Goal: Task Accomplishment & Management: Complete application form

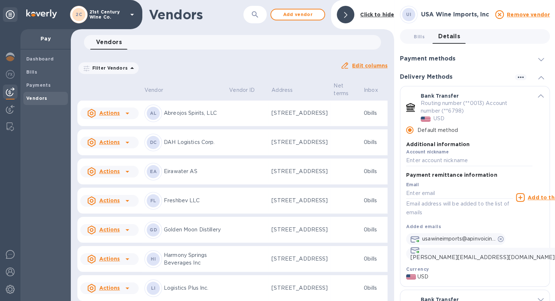
scroll to position [97, 0]
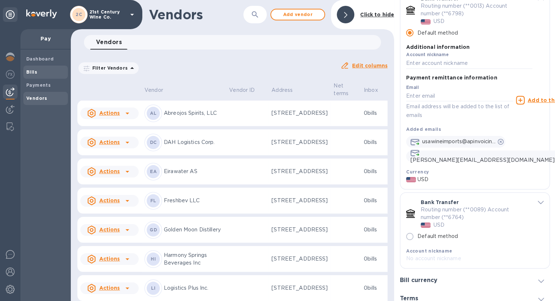
click at [33, 70] on b "Bills" at bounding box center [31, 71] width 11 height 5
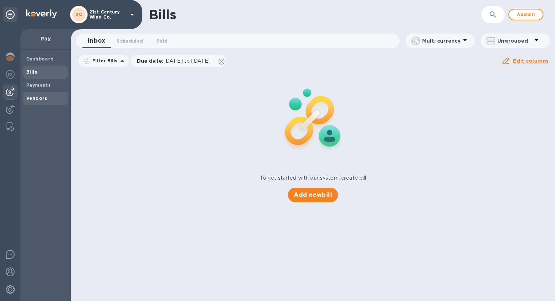
click at [42, 99] on b "Vendors" at bounding box center [36, 98] width 21 height 5
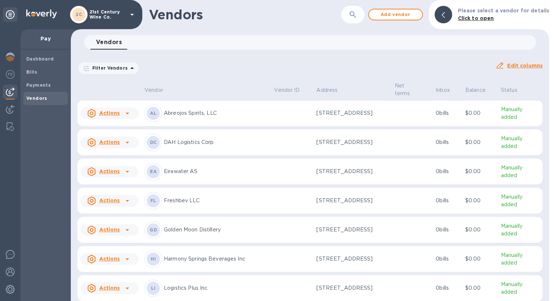
click at [125, 114] on icon at bounding box center [127, 113] width 9 height 9
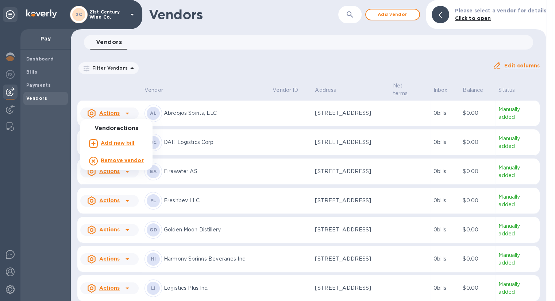
click at [294, 25] on div at bounding box center [277, 150] width 555 height 301
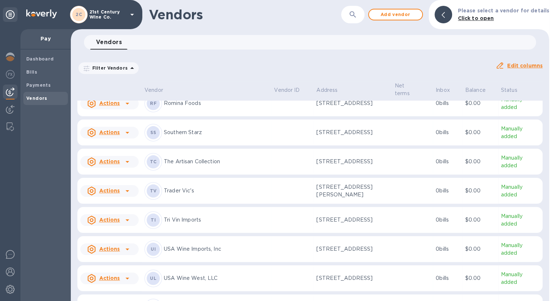
scroll to position [510, 0]
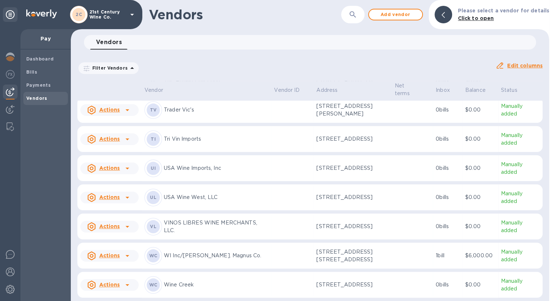
click at [128, 168] on icon at bounding box center [127, 169] width 4 height 2
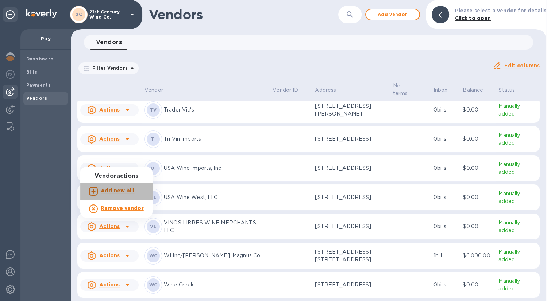
click at [129, 189] on b "Add new bill" at bounding box center [118, 191] width 34 height 6
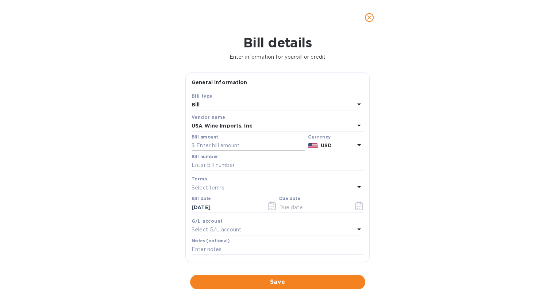
click at [243, 145] on input "text" at bounding box center [247, 145] width 113 height 11
type input "7,510.00"
click at [239, 162] on input "text" at bounding box center [277, 165] width 172 height 11
type input "1827032"
click at [273, 205] on icon "button" at bounding box center [272, 206] width 8 height 9
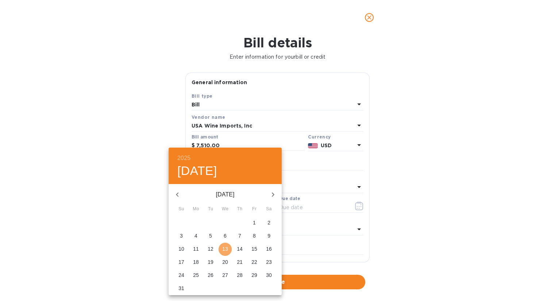
click at [228, 245] on button "13" at bounding box center [224, 249] width 13 height 13
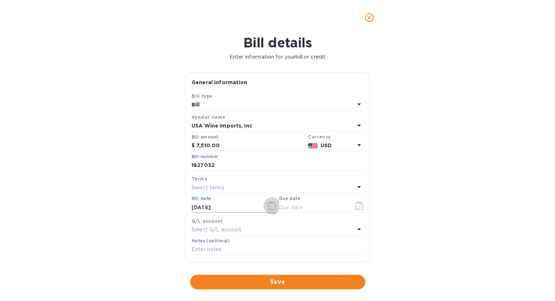
click at [268, 206] on icon "button" at bounding box center [272, 206] width 8 height 9
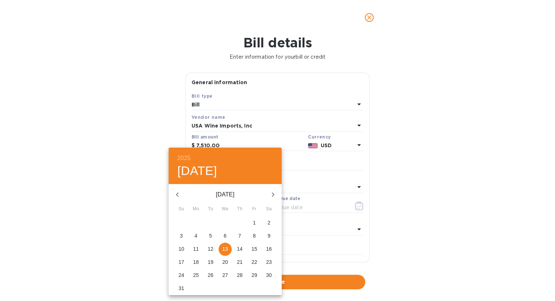
click at [177, 193] on icon "button" at bounding box center [177, 194] width 9 height 9
click at [266, 237] on p "12" at bounding box center [269, 235] width 6 height 7
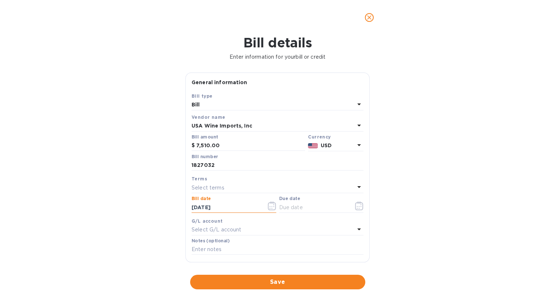
click at [245, 209] on input "[DATE]" at bounding box center [225, 207] width 69 height 11
click at [269, 207] on icon "button" at bounding box center [272, 206] width 8 height 9
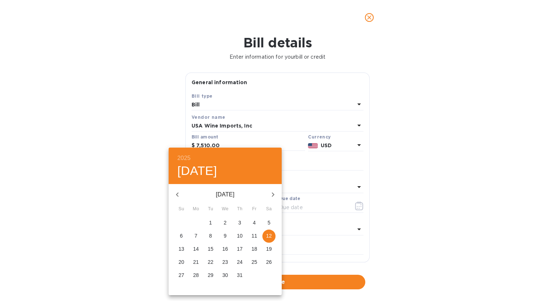
click at [182, 247] on p "13" at bounding box center [181, 248] width 6 height 7
type input "[DATE]"
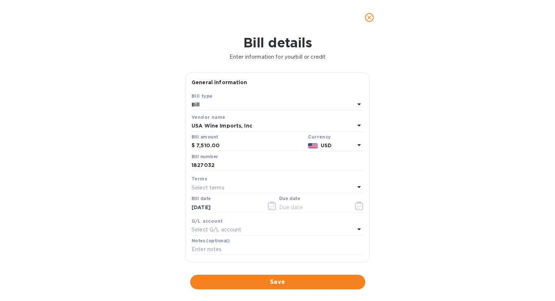
click at [237, 186] on div "Select terms" at bounding box center [272, 188] width 163 height 10
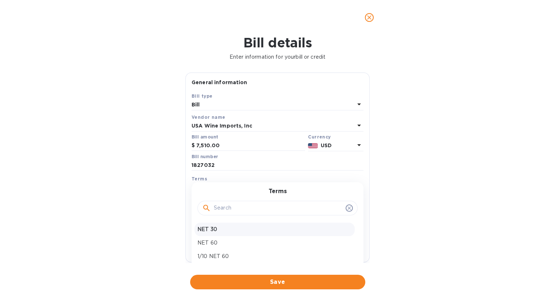
click at [229, 228] on p "NET 30" at bounding box center [274, 230] width 154 height 8
type input "[DATE]"
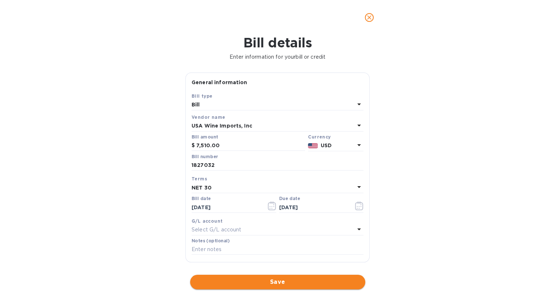
click at [263, 285] on span "Save" at bounding box center [277, 282] width 163 height 9
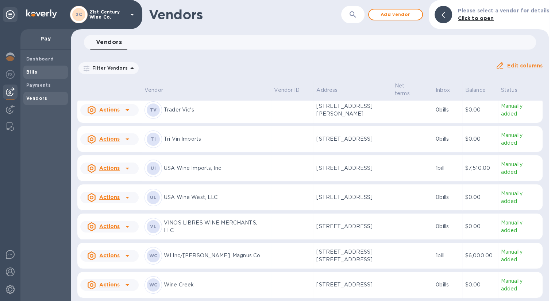
click at [35, 69] on b "Bills" at bounding box center [31, 71] width 11 height 5
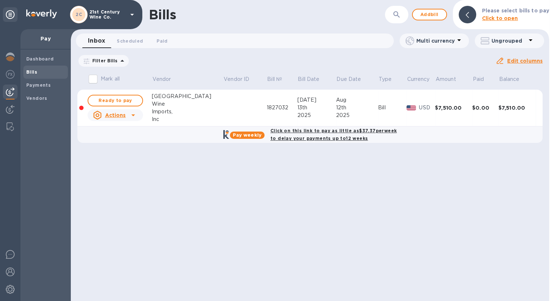
click at [335, 137] on b "Click on this link to pay as little as $37.37 per week to delay your payments u…" at bounding box center [333, 134] width 126 height 13
checkbox input "true"
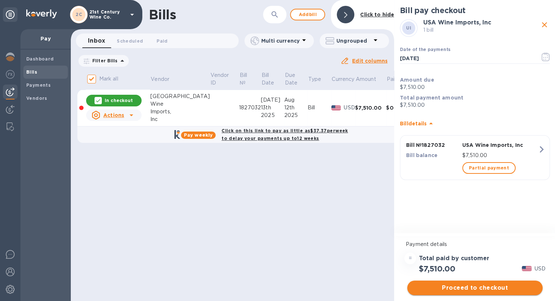
click at [481, 288] on span "Proceed to checkout" at bounding box center [475, 288] width 124 height 9
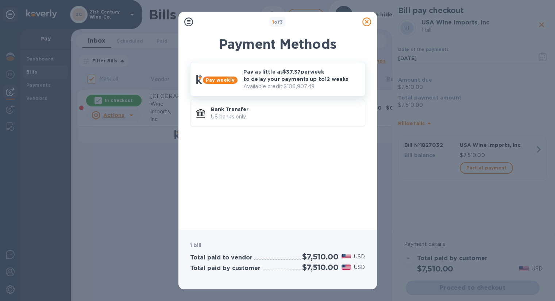
click at [311, 83] on p "Available credit: $106,907.49" at bounding box center [301, 87] width 116 height 8
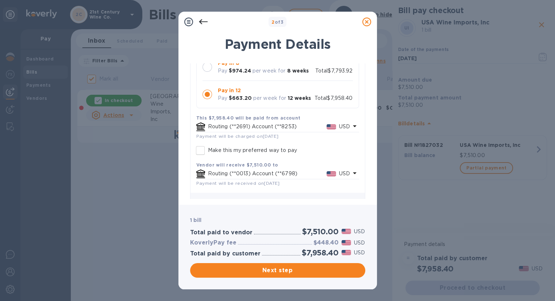
scroll to position [118, 0]
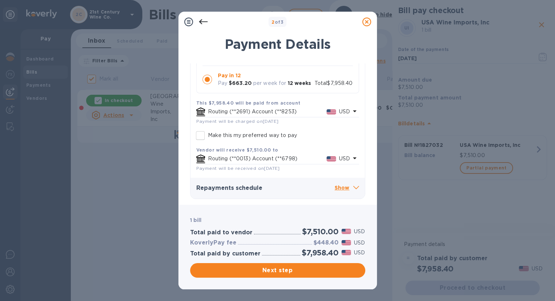
click at [338, 187] on p "Show" at bounding box center [346, 188] width 24 height 9
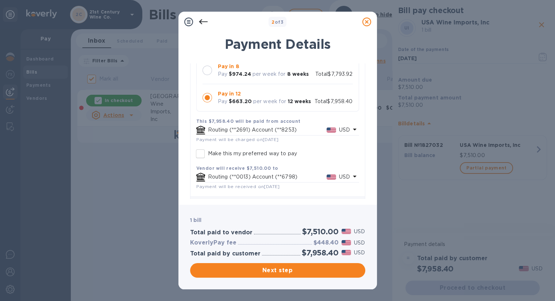
scroll to position [109, 0]
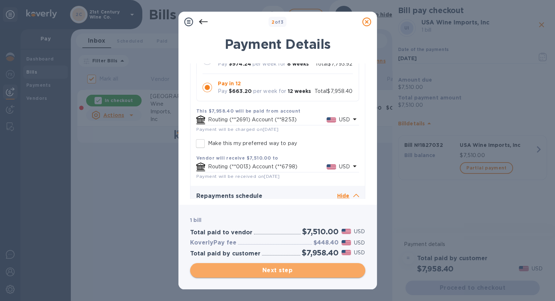
click at [275, 272] on span "Next step" at bounding box center [277, 270] width 163 height 9
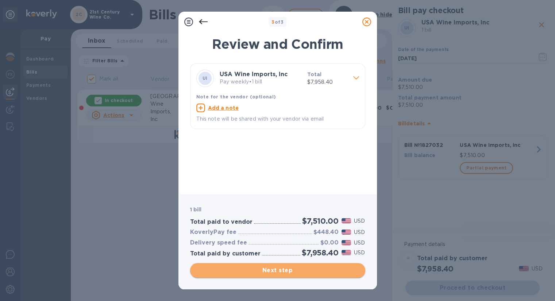
click at [301, 267] on span "Next step" at bounding box center [277, 270] width 163 height 9
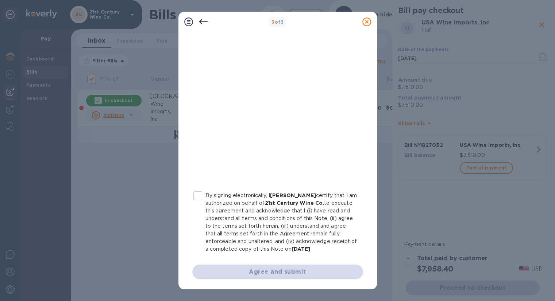
scroll to position [0, 0]
click at [199, 194] on input "By signing electronically, I [PERSON_NAME] certify that I am authorized on beha…" at bounding box center [197, 195] width 15 height 15
checkbox input "true"
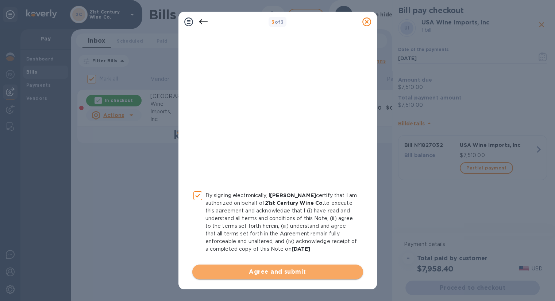
click at [288, 272] on span "Agree and submit" at bounding box center [277, 272] width 159 height 9
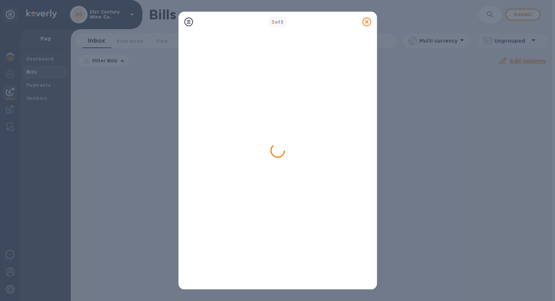
click at [127, 123] on div "3 of 3" at bounding box center [277, 150] width 555 height 301
drag, startPoint x: 410, startPoint y: 128, endPoint x: 405, endPoint y: 100, distance: 28.8
click at [405, 100] on div "3 of 3" at bounding box center [277, 150] width 555 height 301
click at [188, 24] on icon at bounding box center [188, 22] width 9 height 9
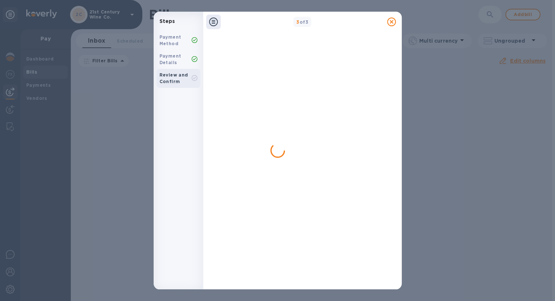
click at [174, 78] on div "Review and Confirm" at bounding box center [175, 78] width 32 height 13
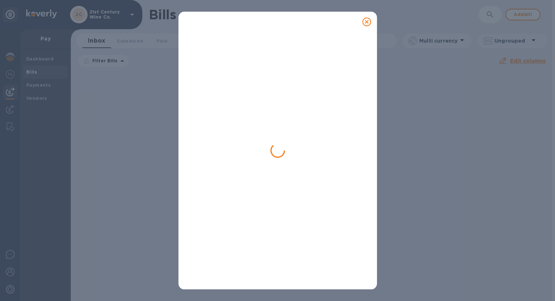
click at [428, 166] on div at bounding box center [277, 150] width 555 height 301
click at [448, 111] on div at bounding box center [277, 150] width 555 height 301
drag, startPoint x: 425, startPoint y: 107, endPoint x: 401, endPoint y: 104, distance: 24.6
click at [401, 104] on div at bounding box center [277, 150] width 555 height 301
click at [368, 22] on icon at bounding box center [366, 22] width 9 height 9
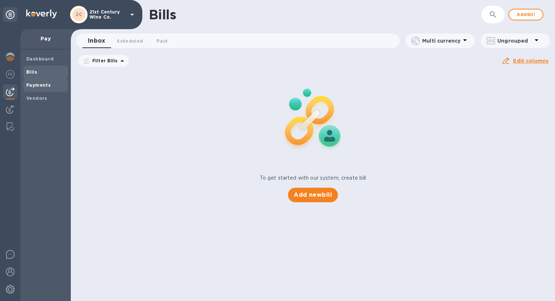
click at [45, 85] on b "Payments" at bounding box center [38, 84] width 24 height 5
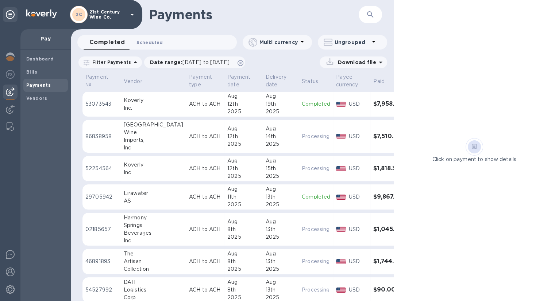
click at [150, 41] on span "Scheduled 0" at bounding box center [149, 43] width 26 height 8
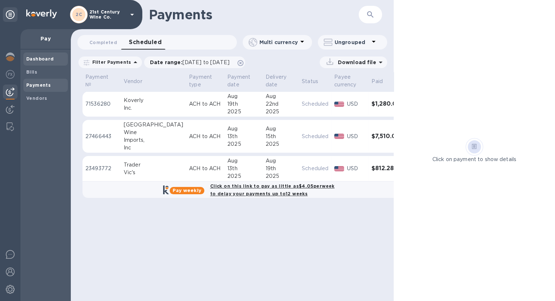
click at [35, 57] on b "Dashboard" at bounding box center [40, 58] width 28 height 5
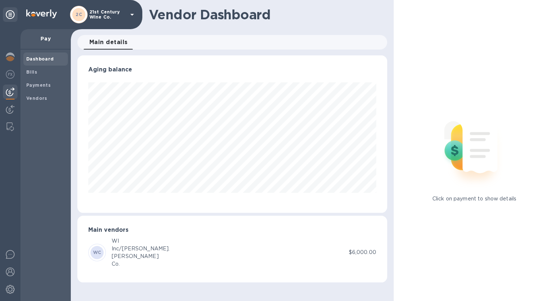
scroll to position [158, 309]
click at [42, 70] on span "Bills" at bounding box center [45, 72] width 39 height 7
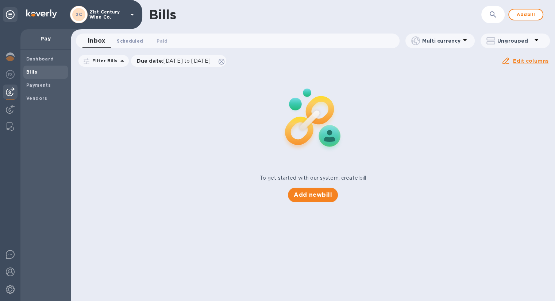
click at [132, 42] on span "Scheduled 0" at bounding box center [130, 41] width 26 height 8
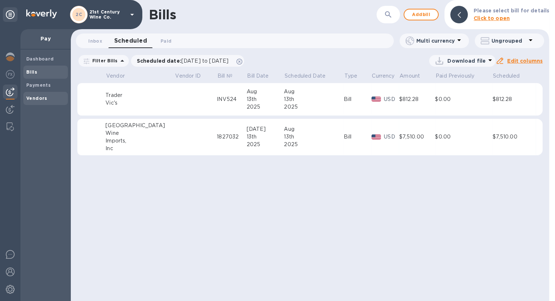
click at [40, 95] on span "Vendors" at bounding box center [36, 98] width 21 height 7
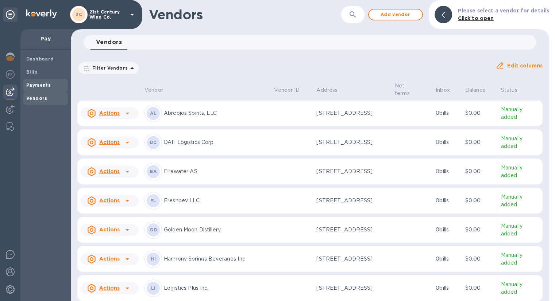
click at [43, 82] on b "Payments" at bounding box center [38, 84] width 24 height 5
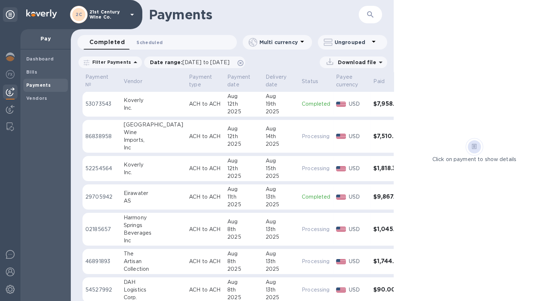
click at [152, 42] on span "Scheduled 0" at bounding box center [149, 43] width 26 height 8
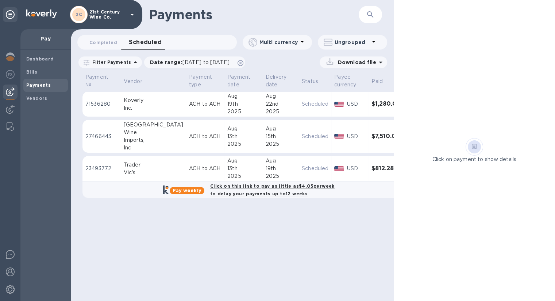
click at [368, 145] on td "$7,510.00" at bounding box center [385, 136] width 35 height 33
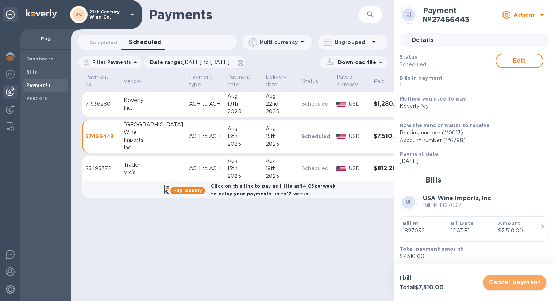
click at [504, 278] on span "Cancel payment" at bounding box center [514, 282] width 51 height 9
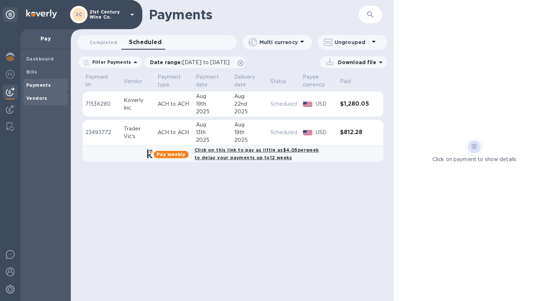
click at [41, 96] on b "Vendors" at bounding box center [36, 98] width 21 height 5
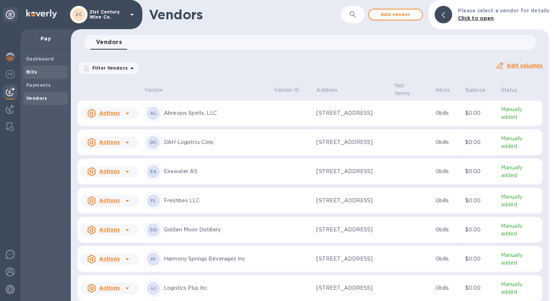
click at [37, 69] on span "Bills" at bounding box center [45, 72] width 39 height 7
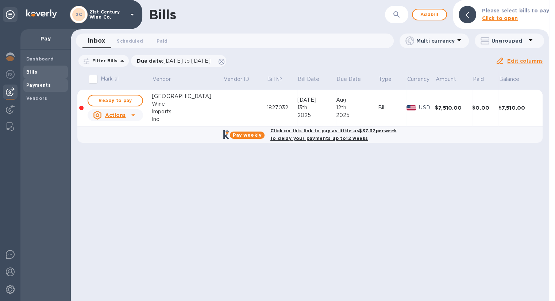
click at [42, 84] on b "Payments" at bounding box center [38, 84] width 24 height 5
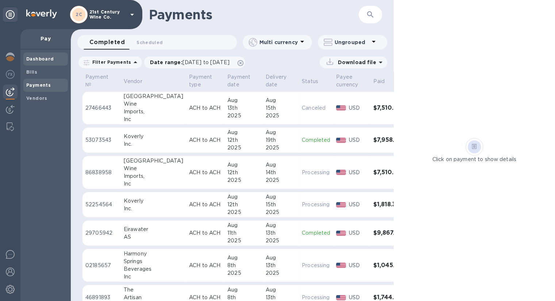
click at [27, 55] on span "Dashboard" at bounding box center [40, 58] width 28 height 7
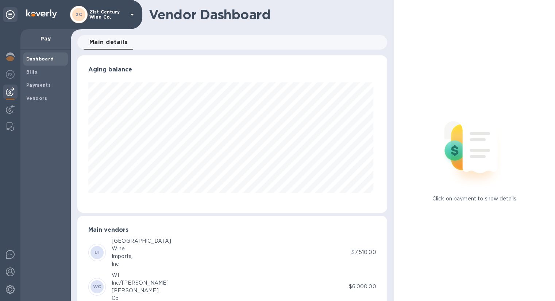
scroll to position [158, 306]
click at [10, 286] on img at bounding box center [10, 289] width 9 height 9
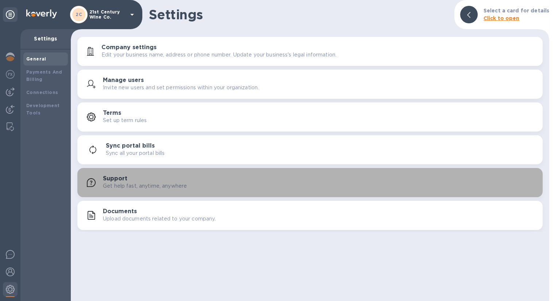
click at [125, 180] on h3 "Support" at bounding box center [115, 178] width 24 height 7
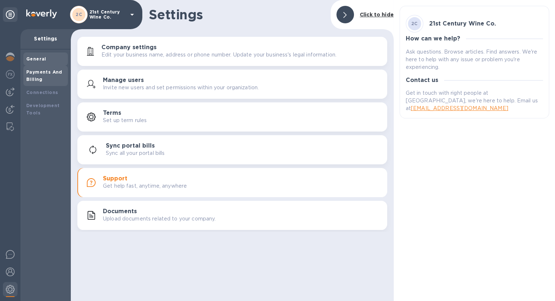
click at [55, 75] on div "Payments And Billing" at bounding box center [45, 76] width 39 height 15
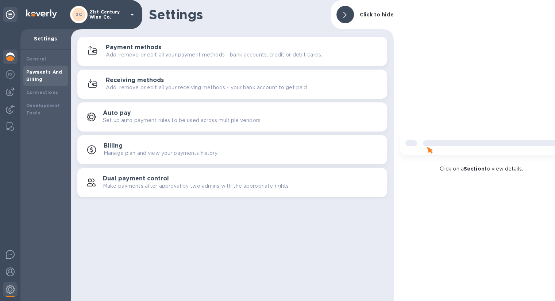
click at [11, 58] on img at bounding box center [10, 57] width 9 height 9
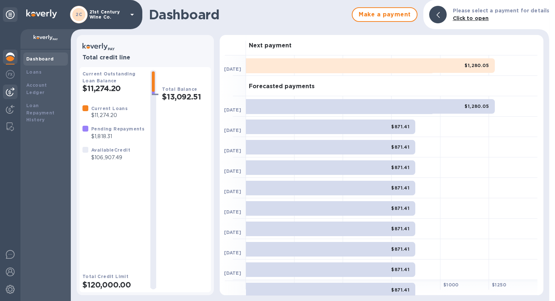
click at [13, 91] on img at bounding box center [10, 92] width 9 height 9
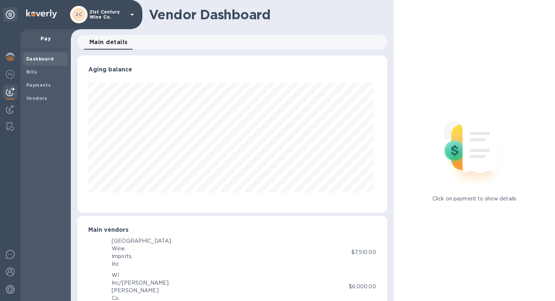
scroll to position [158, 306]
click at [10, 105] on img at bounding box center [10, 109] width 9 height 9
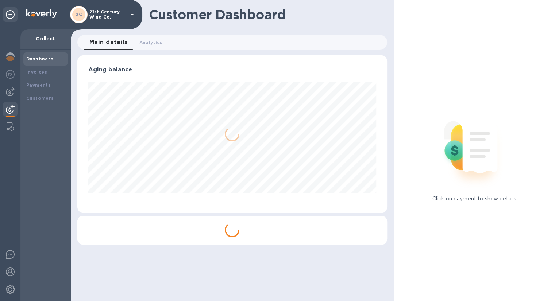
scroll to position [158, 309]
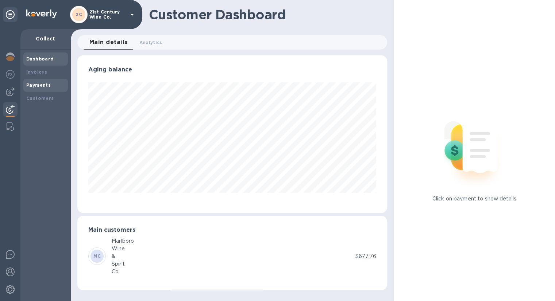
click at [35, 84] on b "Payments" at bounding box center [38, 84] width 24 height 5
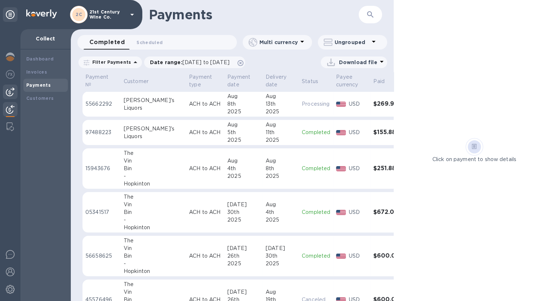
click at [12, 90] on img at bounding box center [10, 92] width 9 height 9
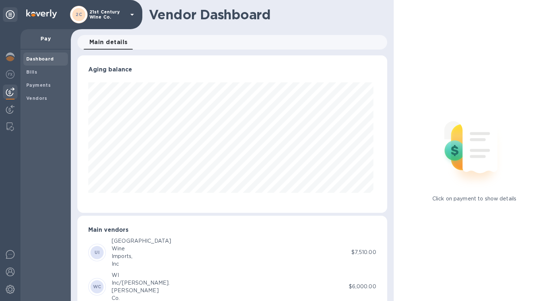
scroll to position [158, 306]
click at [47, 82] on span "Payments" at bounding box center [38, 85] width 24 height 7
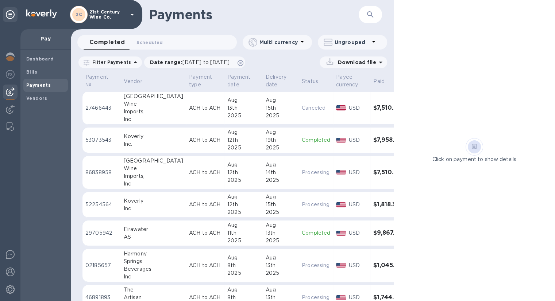
click at [227, 233] on div "11th" at bounding box center [243, 233] width 32 height 8
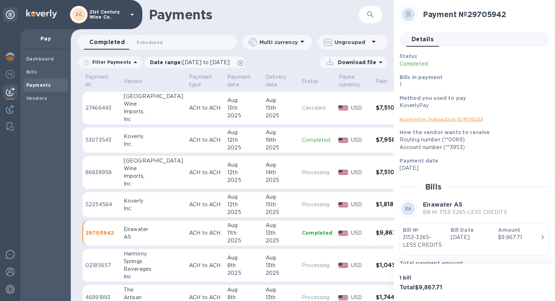
click at [302, 232] on p "Completed" at bounding box center [317, 232] width 31 height 7
click at [265, 228] on div "Aug" at bounding box center [280, 226] width 30 height 8
click at [46, 69] on span "Bills" at bounding box center [45, 72] width 39 height 7
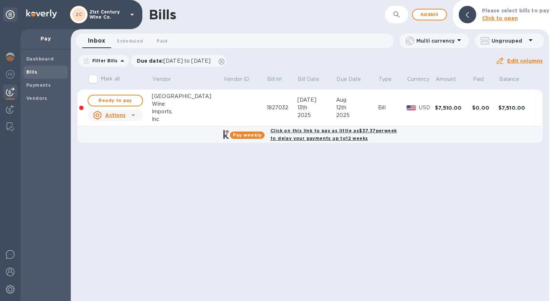
drag, startPoint x: 294, startPoint y: 197, endPoint x: 135, endPoint y: 159, distance: 163.4
click at [289, 196] on div "Bills ​ Add bill Please select bills to pay Click to open Inbox 0 Scheduled 0 P…" at bounding box center [310, 150] width 478 height 301
click at [49, 82] on span "Payments" at bounding box center [45, 85] width 39 height 7
